Goal: Task Accomplishment & Management: Complete application form

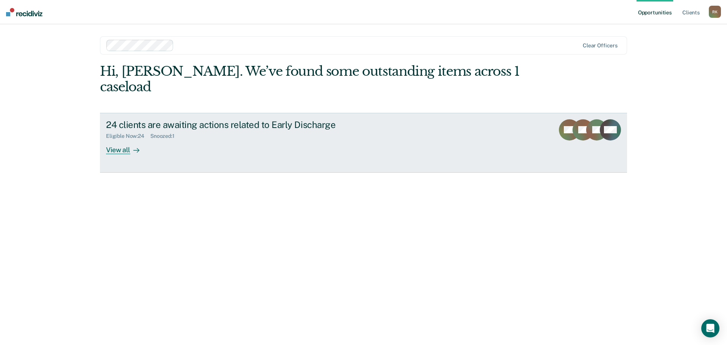
click at [133, 147] on icon at bounding box center [136, 150] width 6 height 6
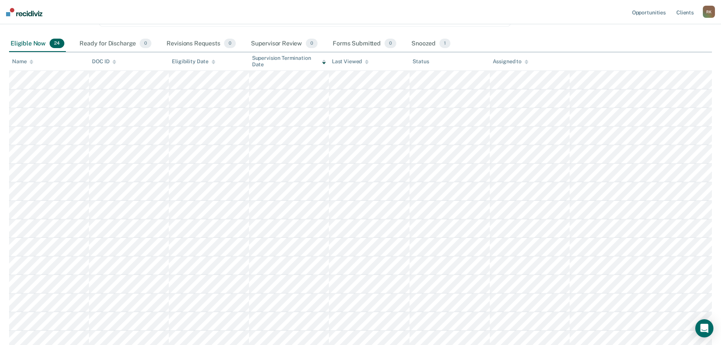
scroll to position [70, 0]
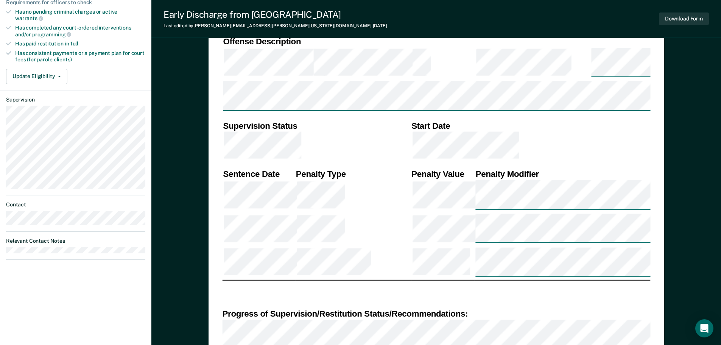
scroll to position [265, 0]
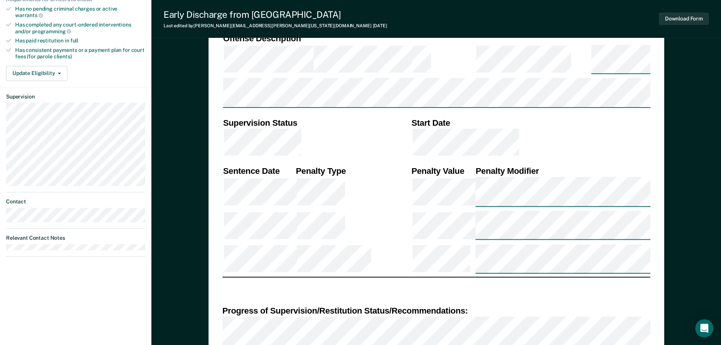
click at [216, 168] on div "DEPARTMENT OF CORRECTIONS CBC DISCHARGE REPORT Date: ICON #: NAME: CITIZENSHIP …" at bounding box center [437, 185] width 456 height 774
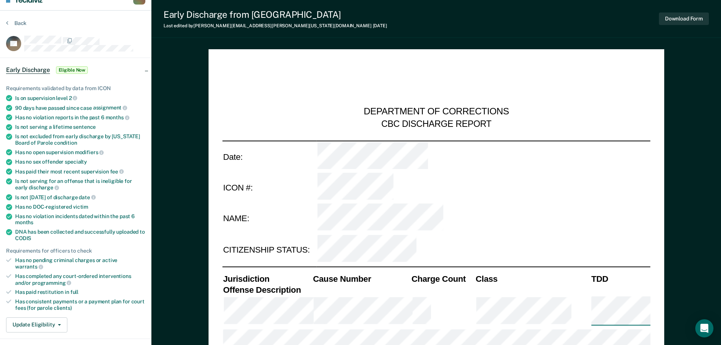
scroll to position [0, 0]
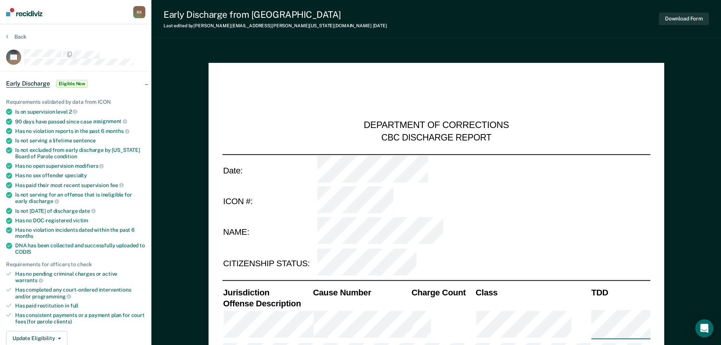
click at [139, 13] on div "R K" at bounding box center [139, 12] width 12 height 12
click at [124, 13] on nav "[PERSON_NAME] [PERSON_NAME] Profile How it works Log Out" at bounding box center [75, 12] width 151 height 24
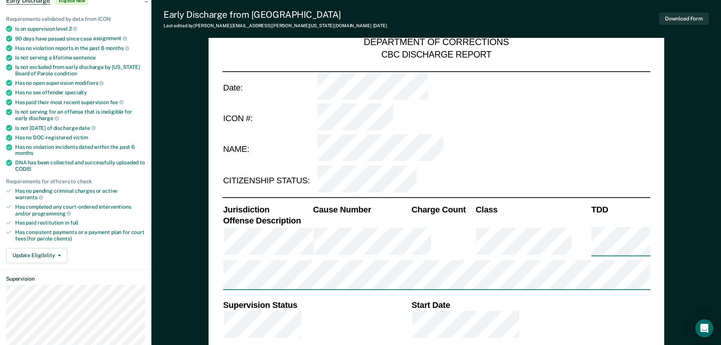
scroll to position [303, 0]
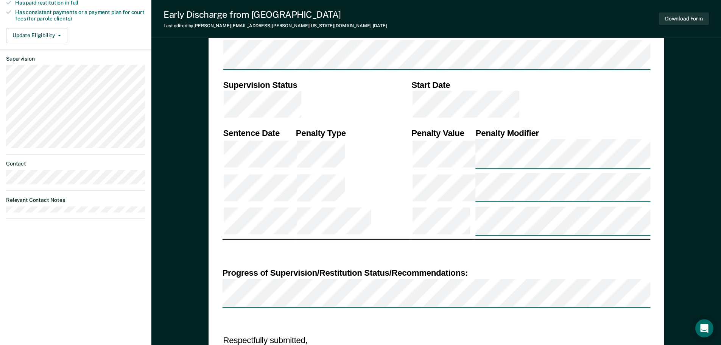
click at [215, 135] on div "DEPARTMENT OF CORRECTIONS CBC DISCHARGE REPORT Date: ICON #: NAME: CITIZENSHIP …" at bounding box center [437, 147] width 456 height 774
type textarea "x"
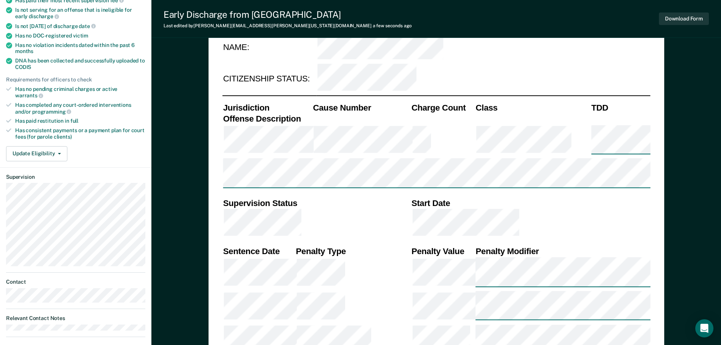
scroll to position [76, 0]
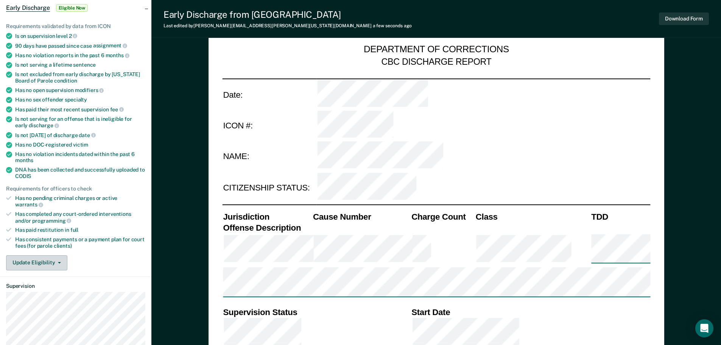
click at [32, 257] on button "Update Eligibility" at bounding box center [36, 262] width 61 height 15
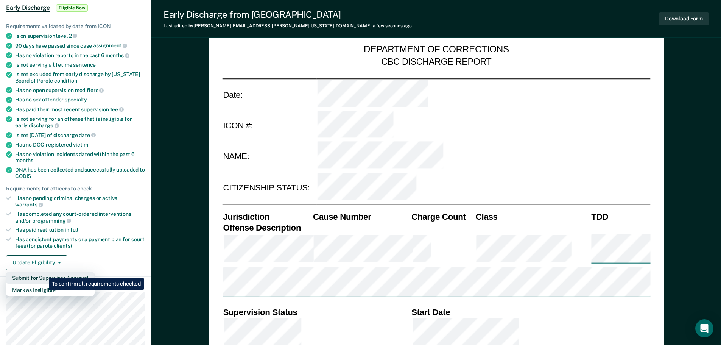
click at [43, 272] on button "Submit for Supervisor Approval" at bounding box center [50, 278] width 89 height 12
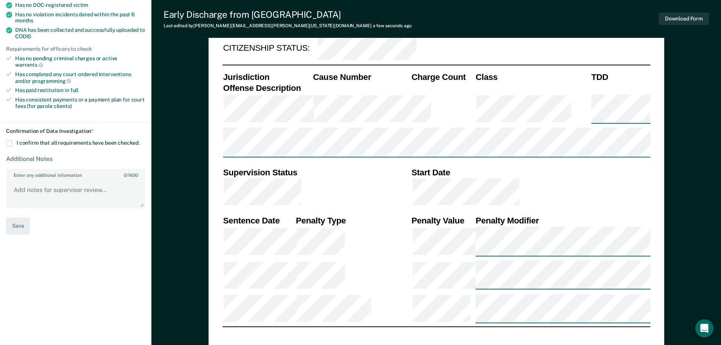
scroll to position [114, 0]
